Goal: Task Accomplishment & Management: Use online tool/utility

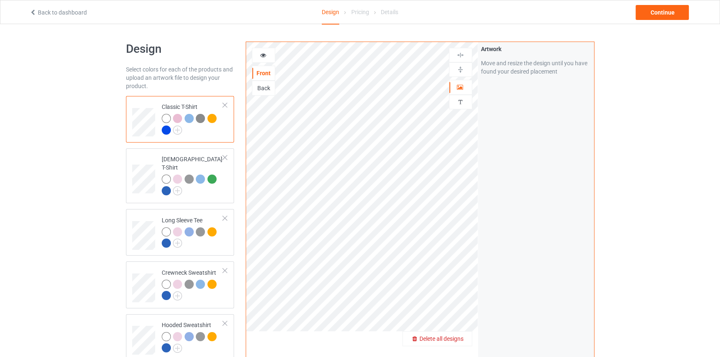
click at [459, 340] on span "Delete all designs" at bounding box center [442, 339] width 44 height 7
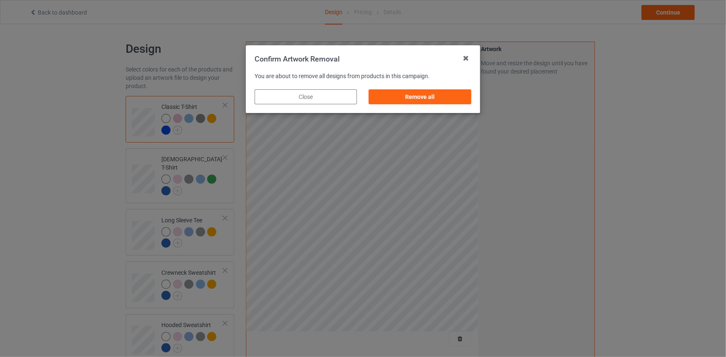
click at [428, 87] on div "Remove all" at bounding box center [420, 97] width 114 height 27
click at [429, 92] on div "Remove all" at bounding box center [420, 96] width 102 height 15
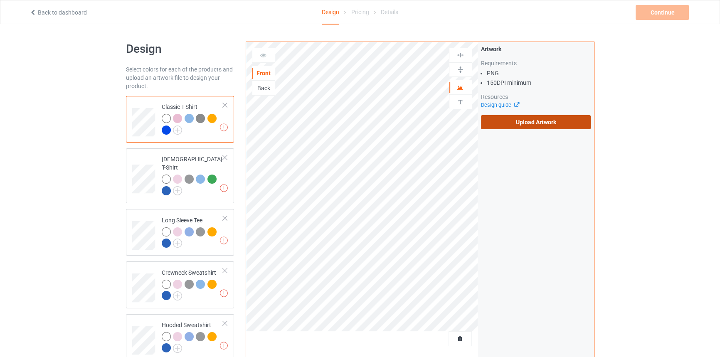
click at [523, 118] on label "Upload Artwork" at bounding box center [536, 122] width 110 height 14
click at [0, 0] on input "Upload Artwork" at bounding box center [0, 0] width 0 height 0
